Goal: Navigation & Orientation: Find specific page/section

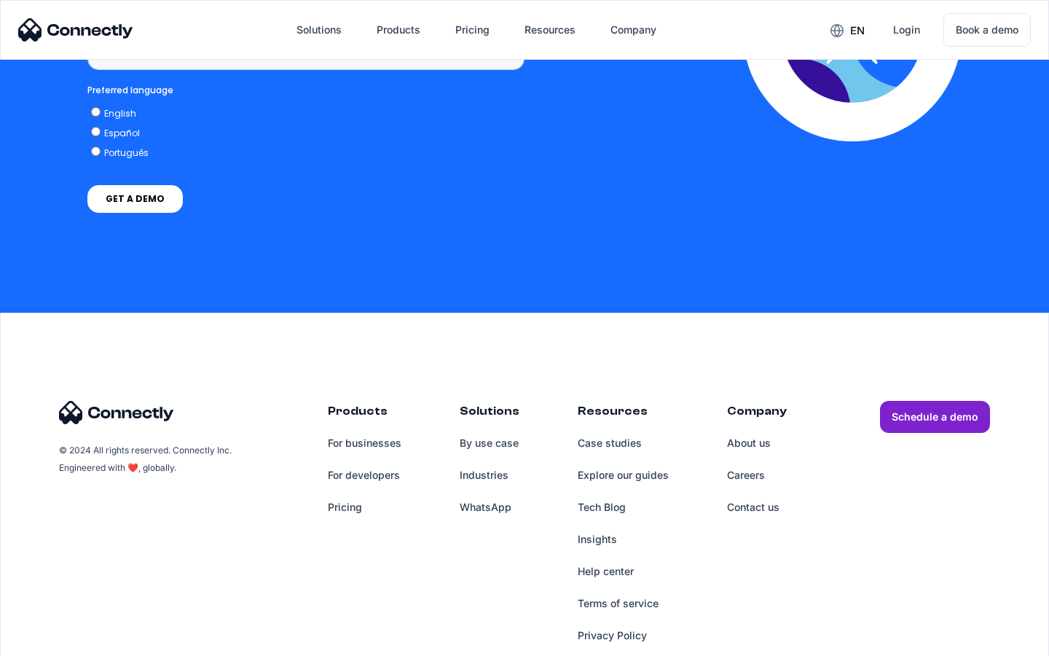
scroll to position [1091, 0]
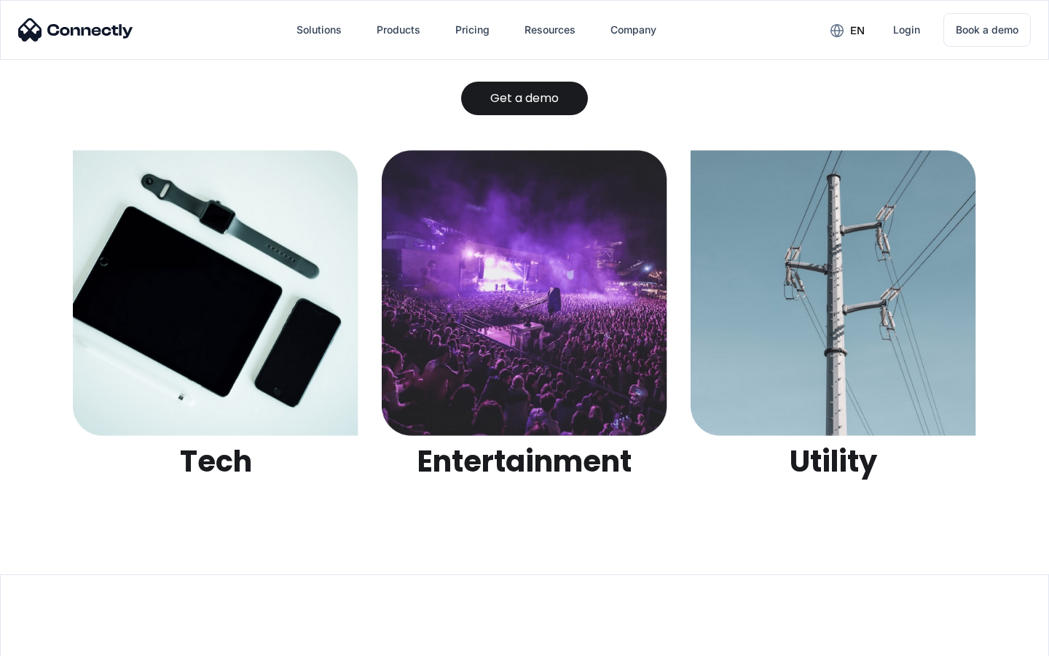
scroll to position [4595, 0]
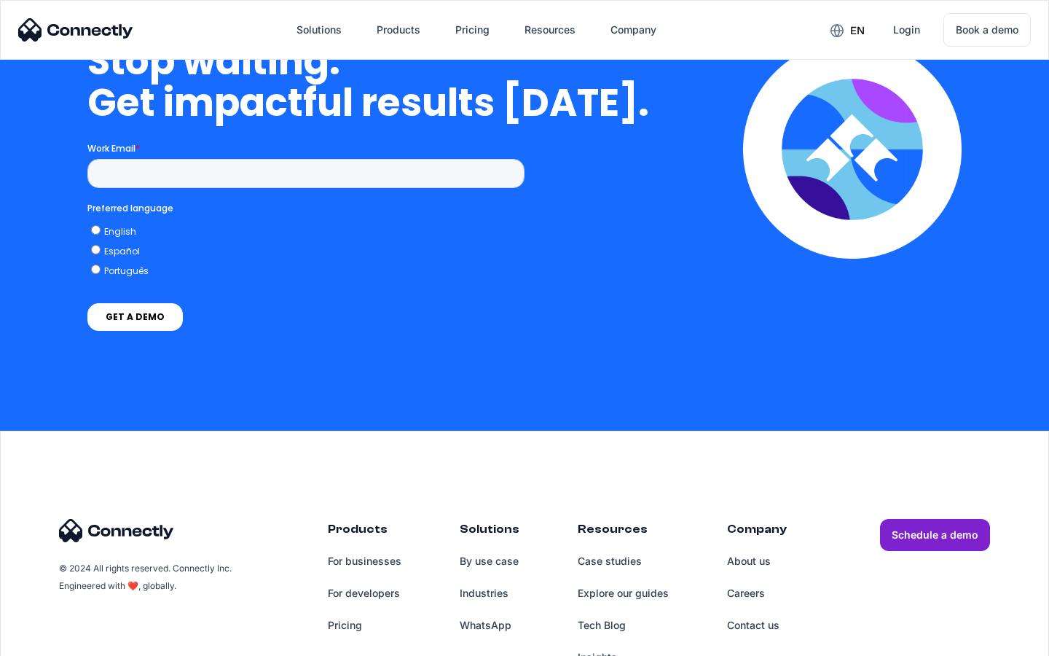
scroll to position [4235, 0]
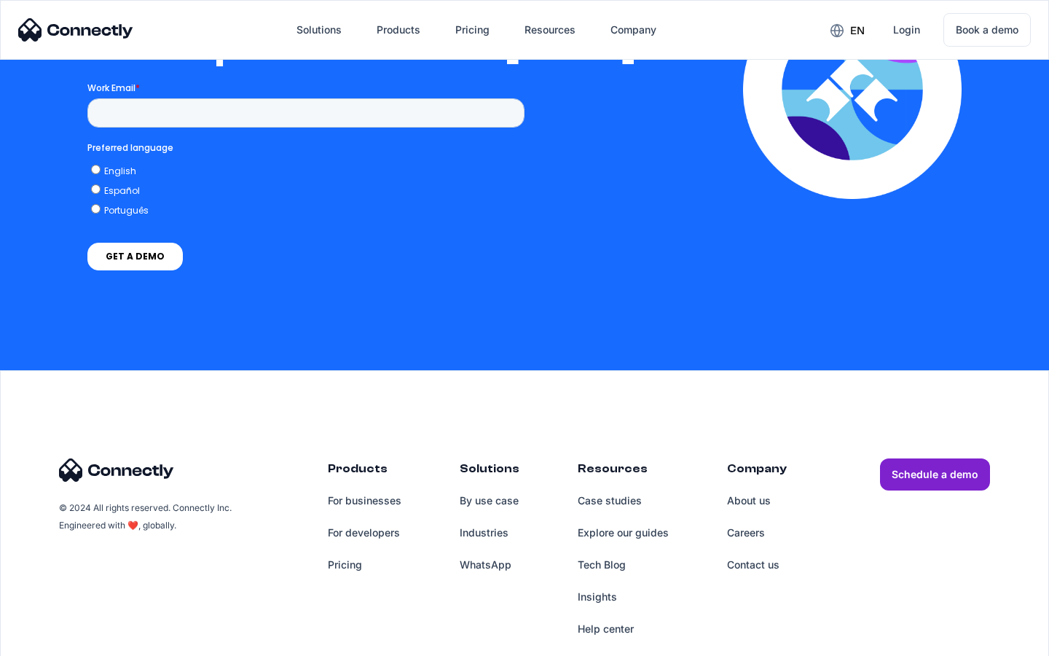
scroll to position [3184, 0]
